Goal: Register for event/course

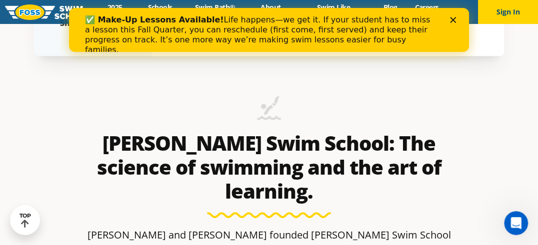
scroll to position [280, 0]
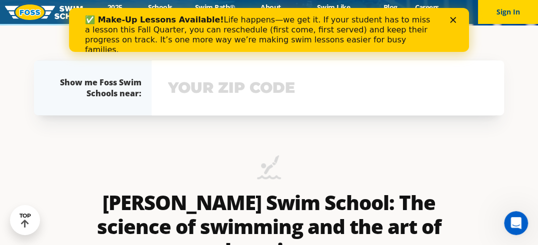
click at [209, 106] on div "View school & class schedule" at bounding box center [327, 87] width 352 height 55
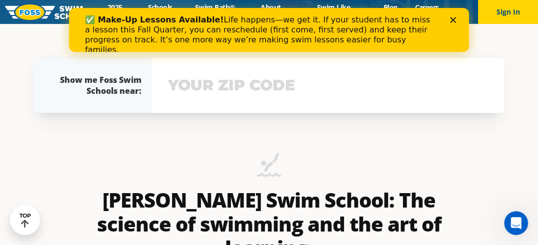
scroll to position [230, 0]
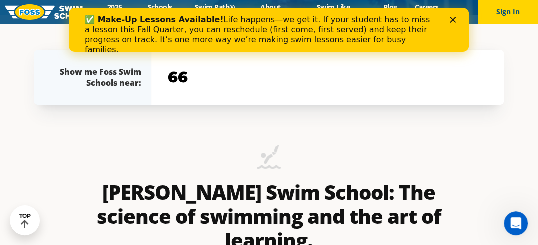
type input "6"
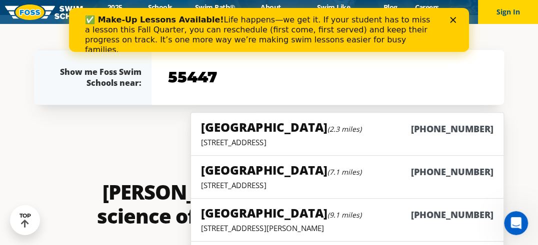
type input "55447"
click at [243, 131] on h5 "Plymouth (2.3 miles)" at bounding box center [281, 127] width 160 height 16
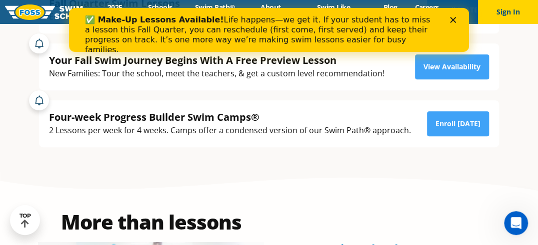
scroll to position [211, 0]
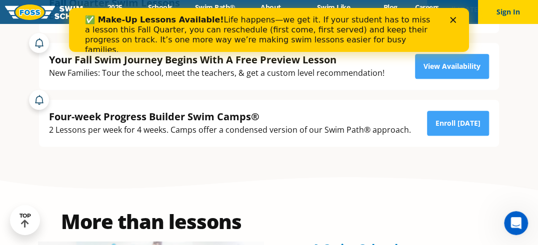
click at [243, 131] on div "2 Lessons per week for 4 weeks. Camps offer a condensed version of our Swim Pat…" at bounding box center [230, 129] width 362 height 13
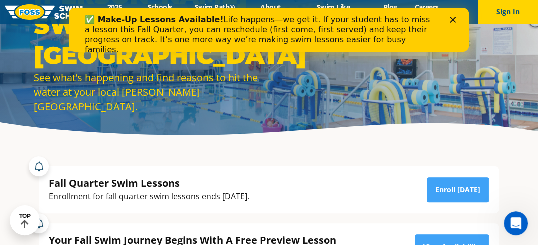
scroll to position [0, 0]
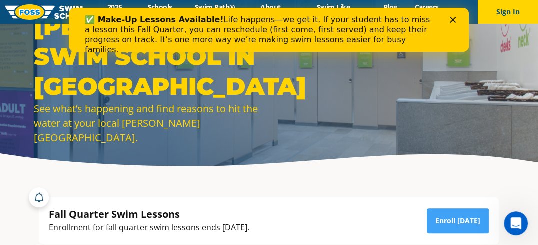
click at [453, 19] on polygon "Close" at bounding box center [453, 20] width 6 height 6
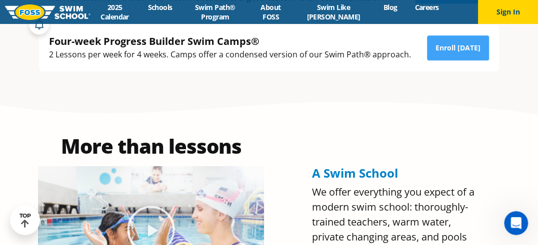
scroll to position [287, 0]
